Goal: Information Seeking & Learning: Learn about a topic

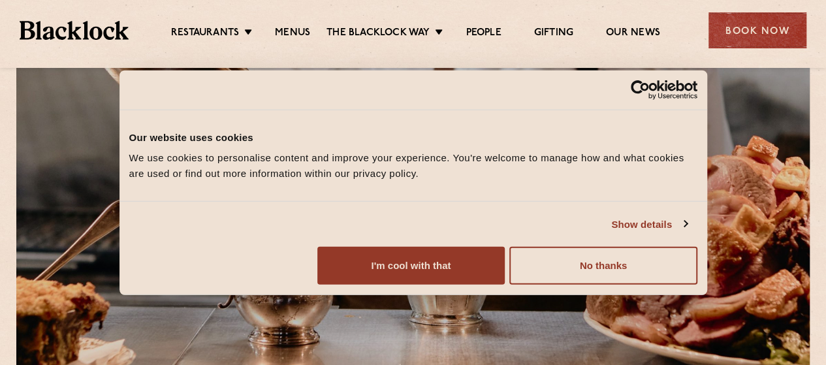
scroll to position [196, 0]
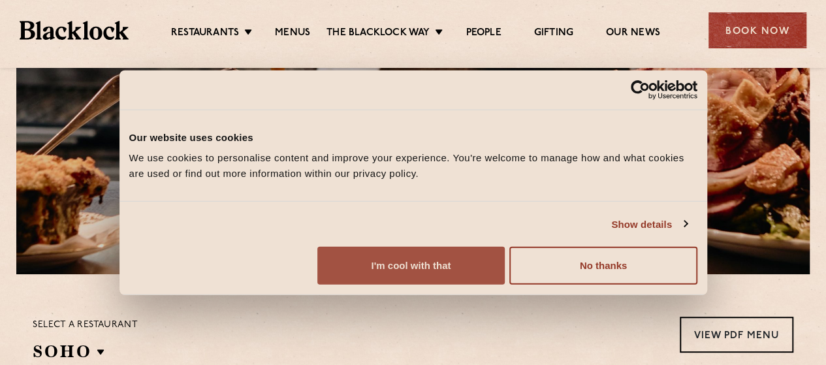
click at [505, 274] on button "I'm cool with that" at bounding box center [410, 266] width 187 height 38
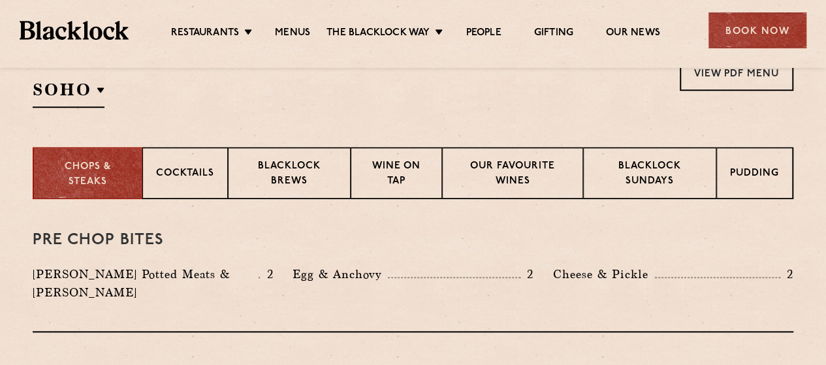
scroll to position [523, 0]
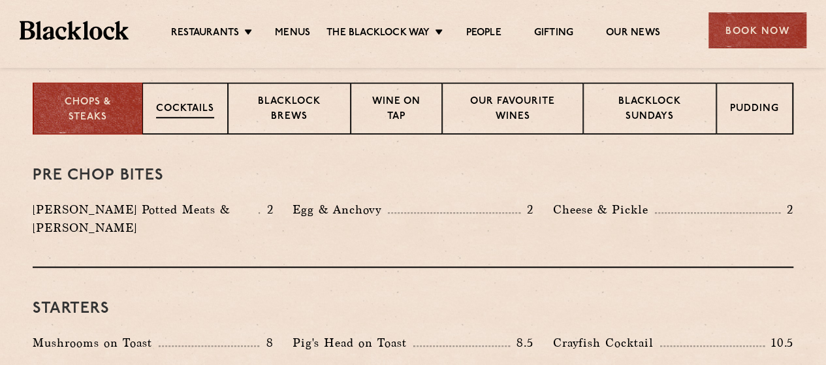
click at [196, 118] on div "Cocktails" at bounding box center [185, 108] width 86 height 52
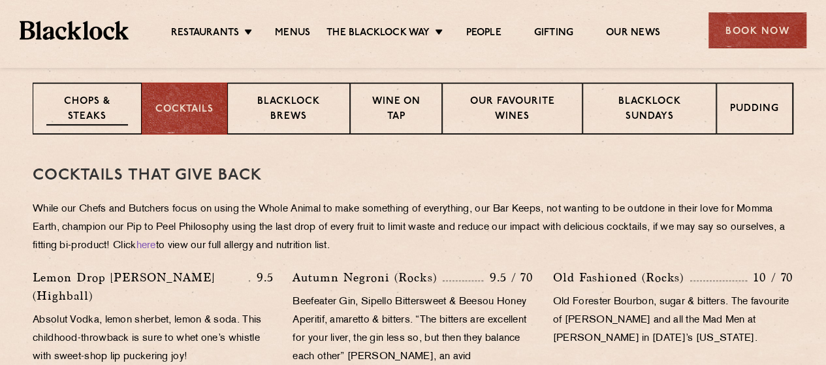
click at [88, 106] on p "Chops & Steaks" at bounding box center [87, 110] width 82 height 31
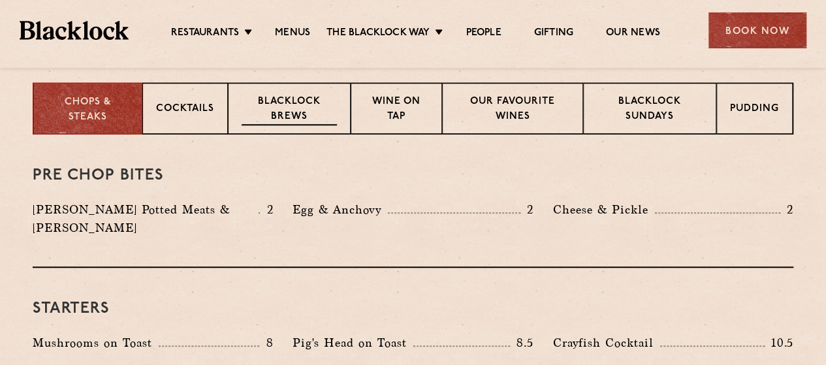
click at [303, 115] on p "Blacklock Brews" at bounding box center [289, 110] width 95 height 31
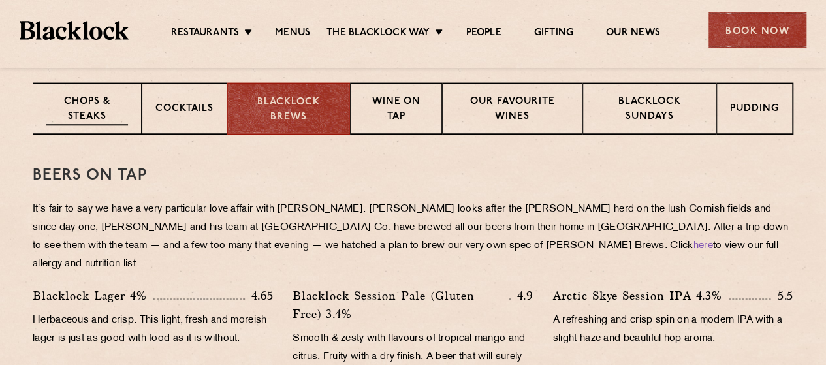
click at [54, 109] on p "Chops & Steaks" at bounding box center [87, 110] width 82 height 31
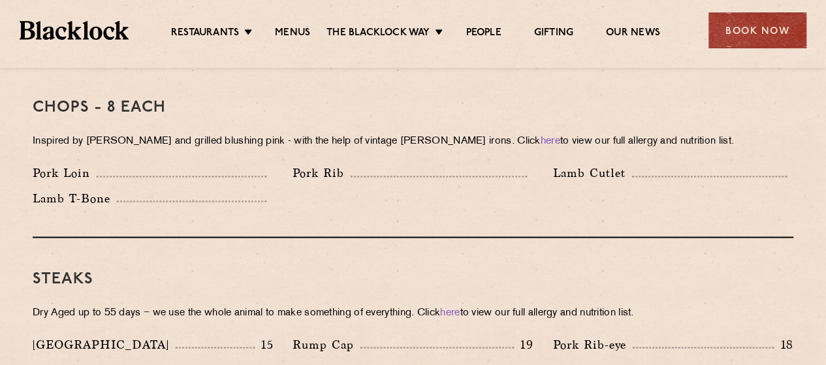
scroll to position [1045, 0]
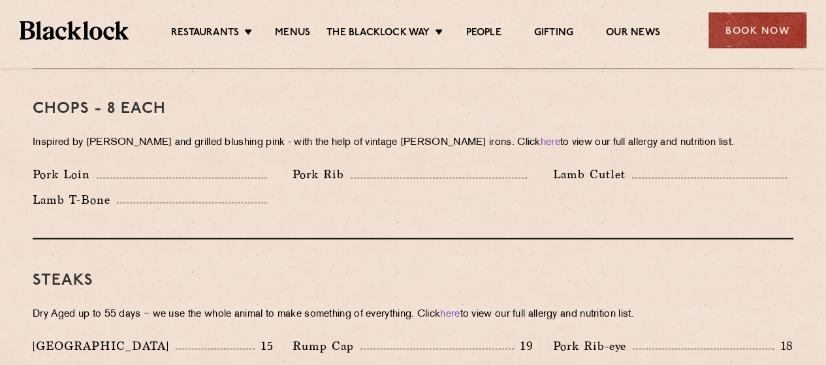
click at [649, 165] on div "Lamb Cutlet" at bounding box center [673, 174] width 240 height 18
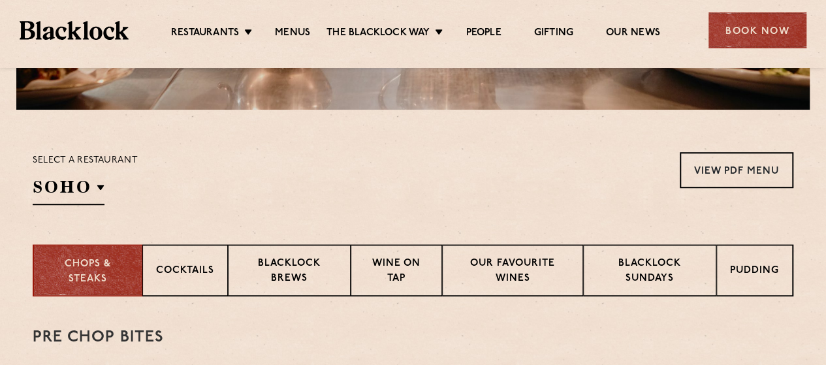
scroll to position [426, 0]
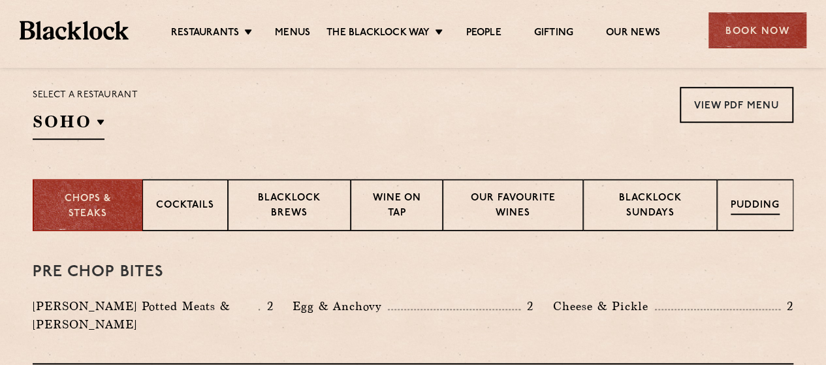
click at [757, 219] on div "Pudding" at bounding box center [755, 205] width 76 height 52
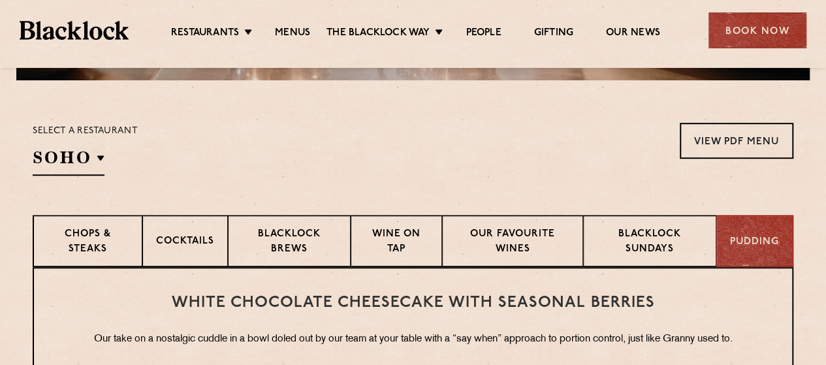
scroll to position [385, 0]
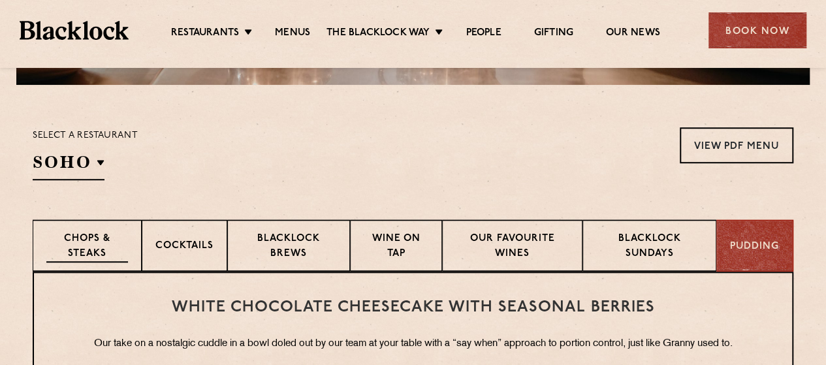
click at [99, 242] on p "Chops & Steaks" at bounding box center [87, 247] width 82 height 31
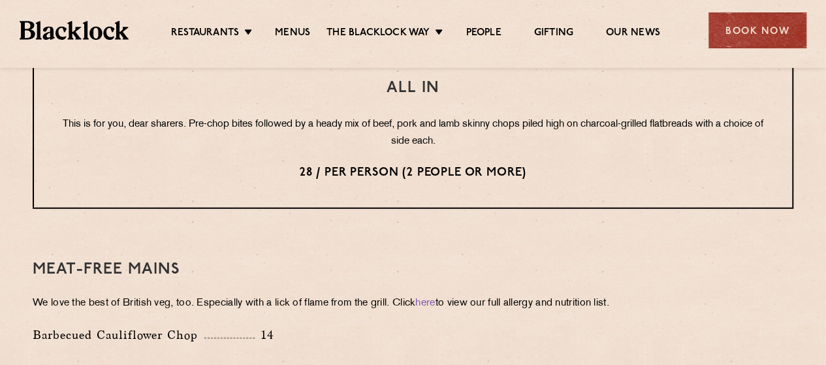
scroll to position [1633, 0]
